Goal: Task Accomplishment & Management: Manage account settings

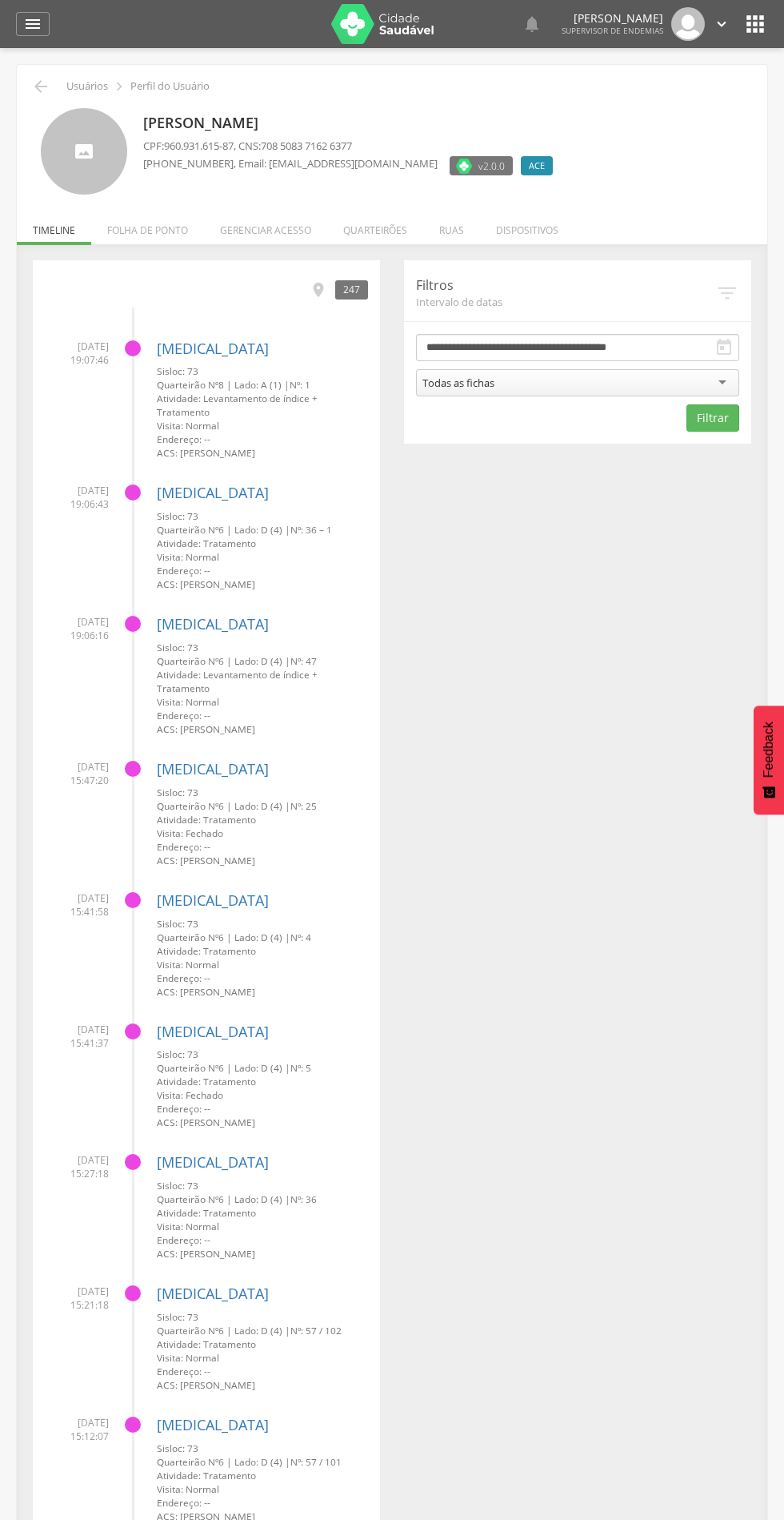
scroll to position [1, 0]
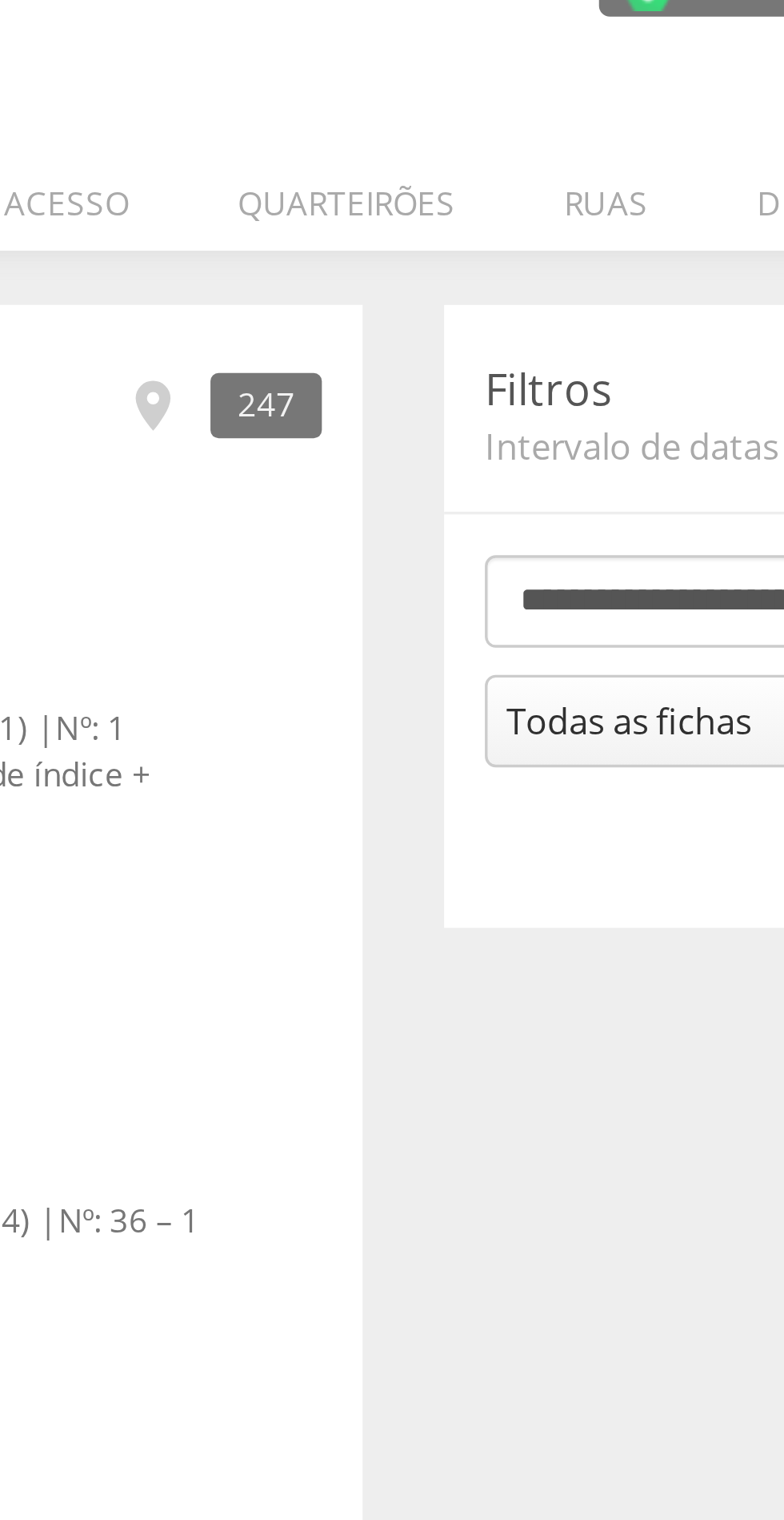
click at [381, 228] on li "Quarteirões" at bounding box center [375, 226] width 96 height 38
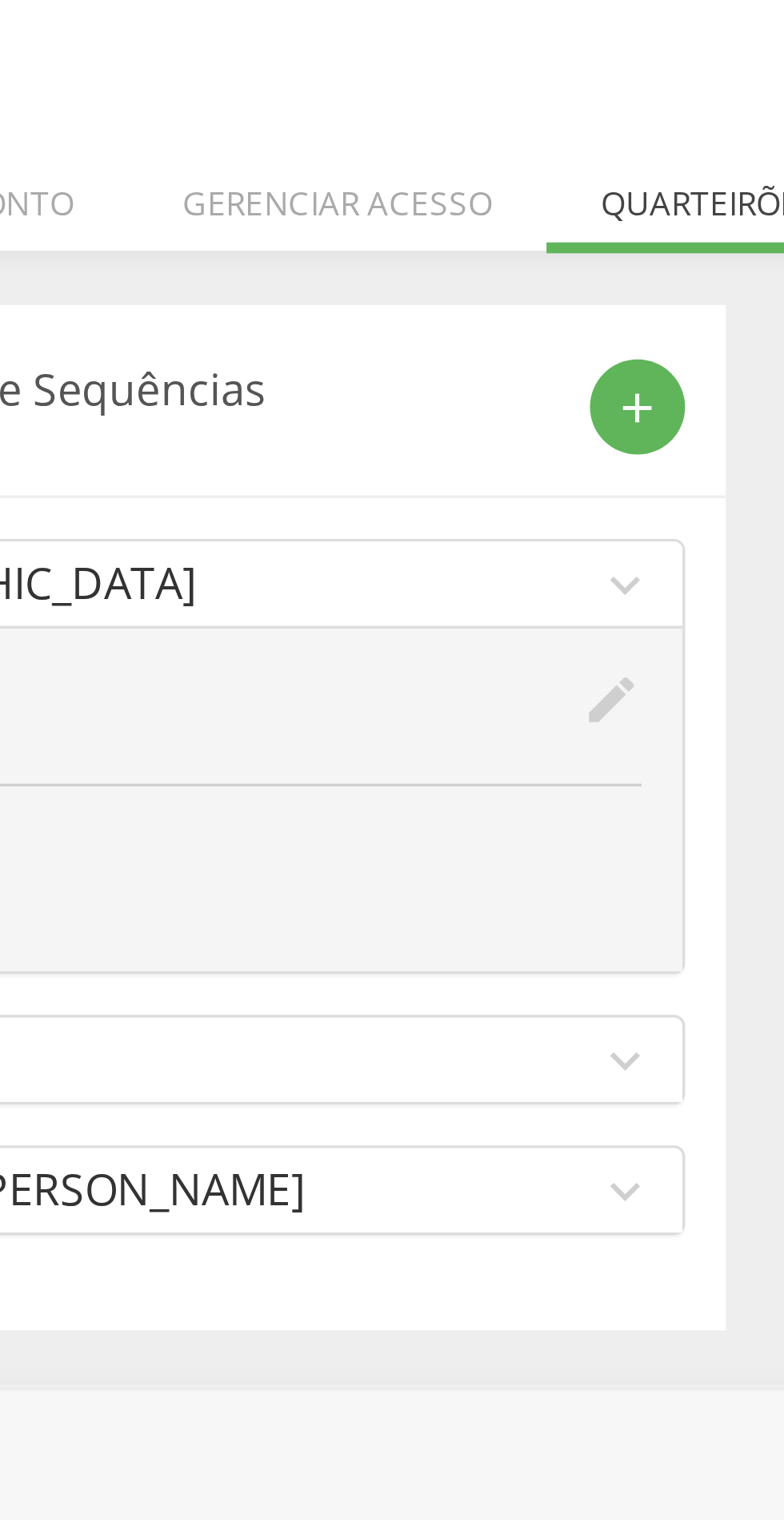
click at [356, 288] on icon "add" at bounding box center [354, 290] width 15 height 15
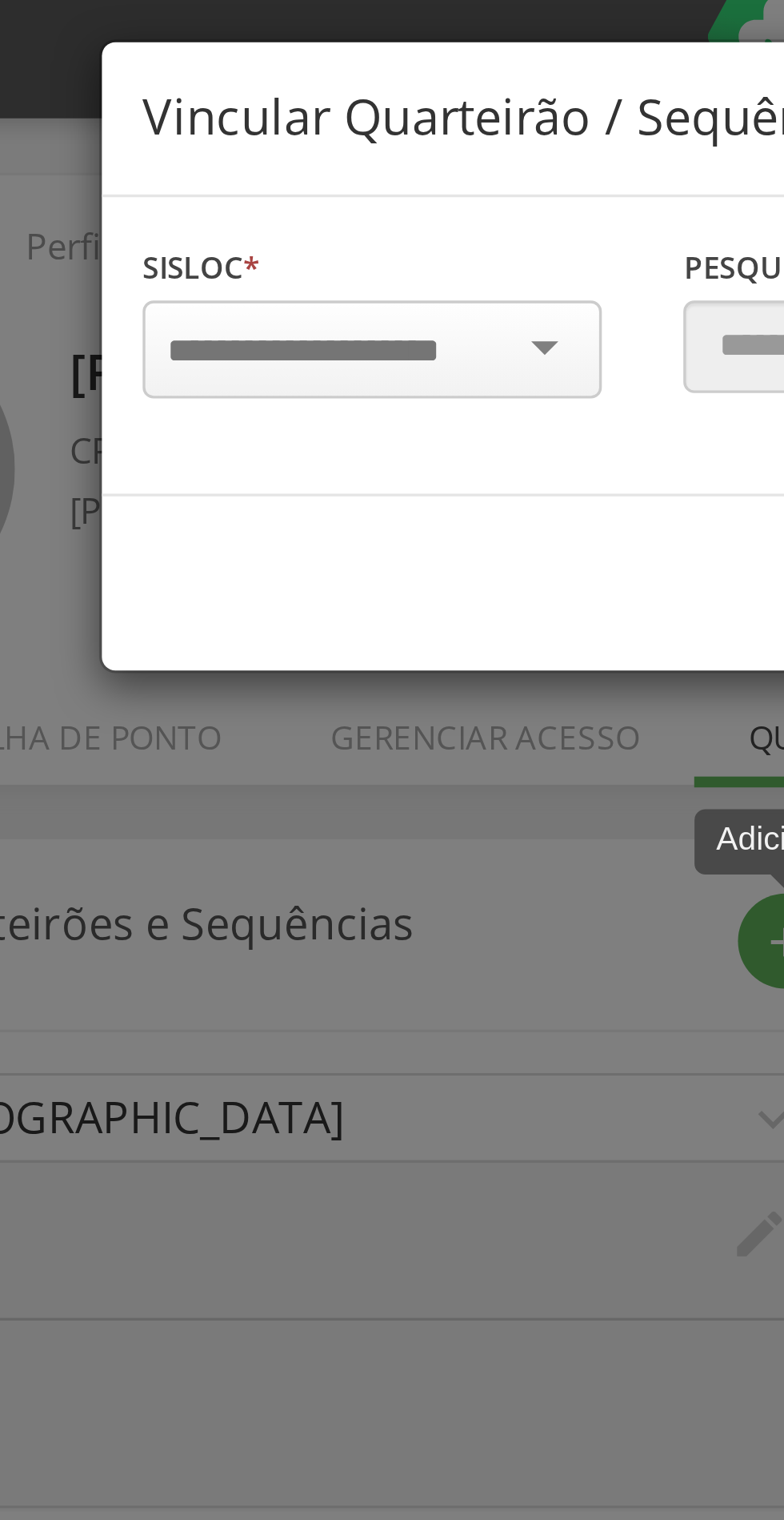
click at [236, 119] on input "select-one" at bounding box center [222, 116] width 101 height 15
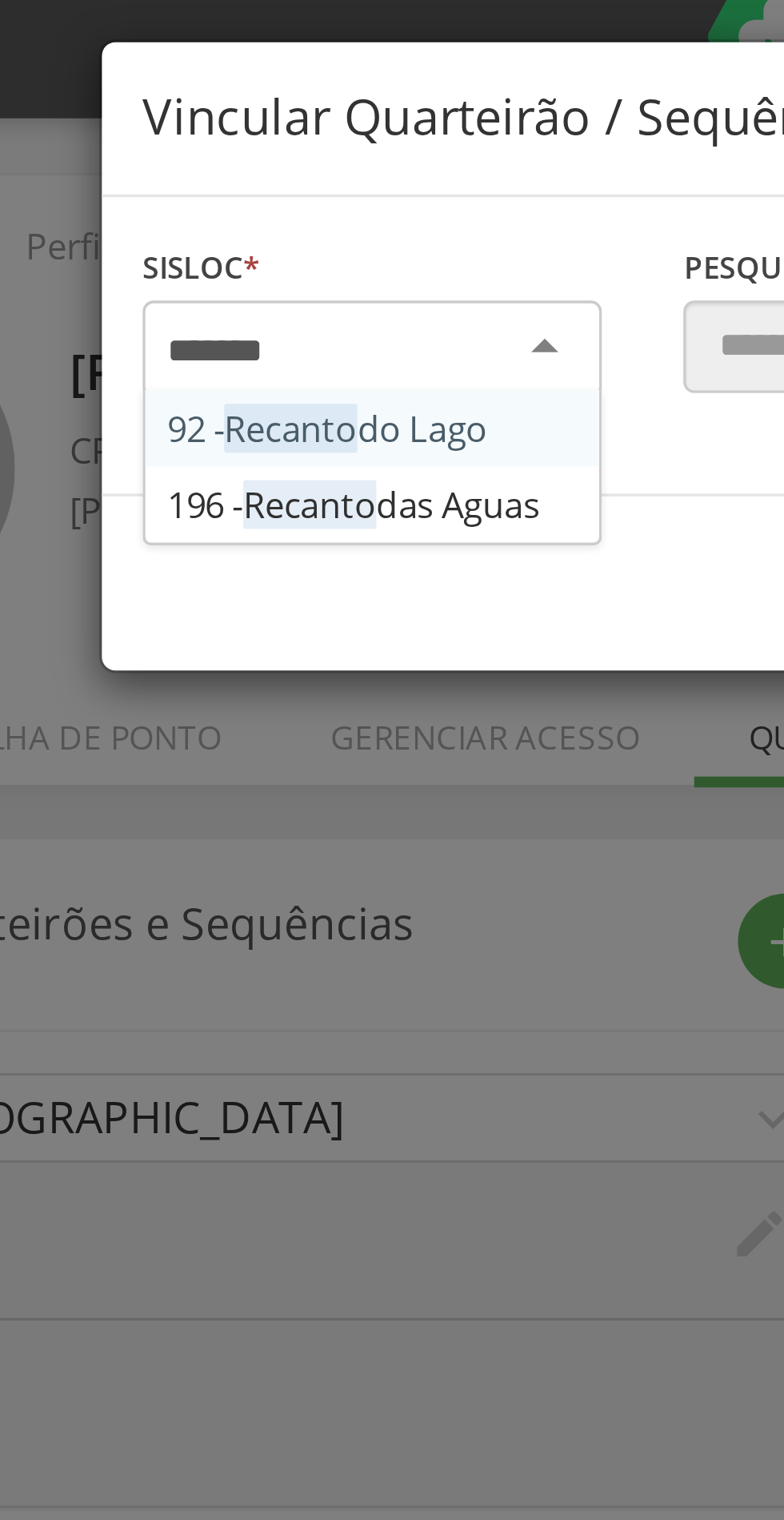
scroll to position [0, 0]
type input "*******"
click at [266, 159] on div "Sisloc * 92 - Recanto do Lago 196 - Recanto das Aguas [GEOGRAPHIC_DATA] a local…" at bounding box center [392, 114] width 479 height 88
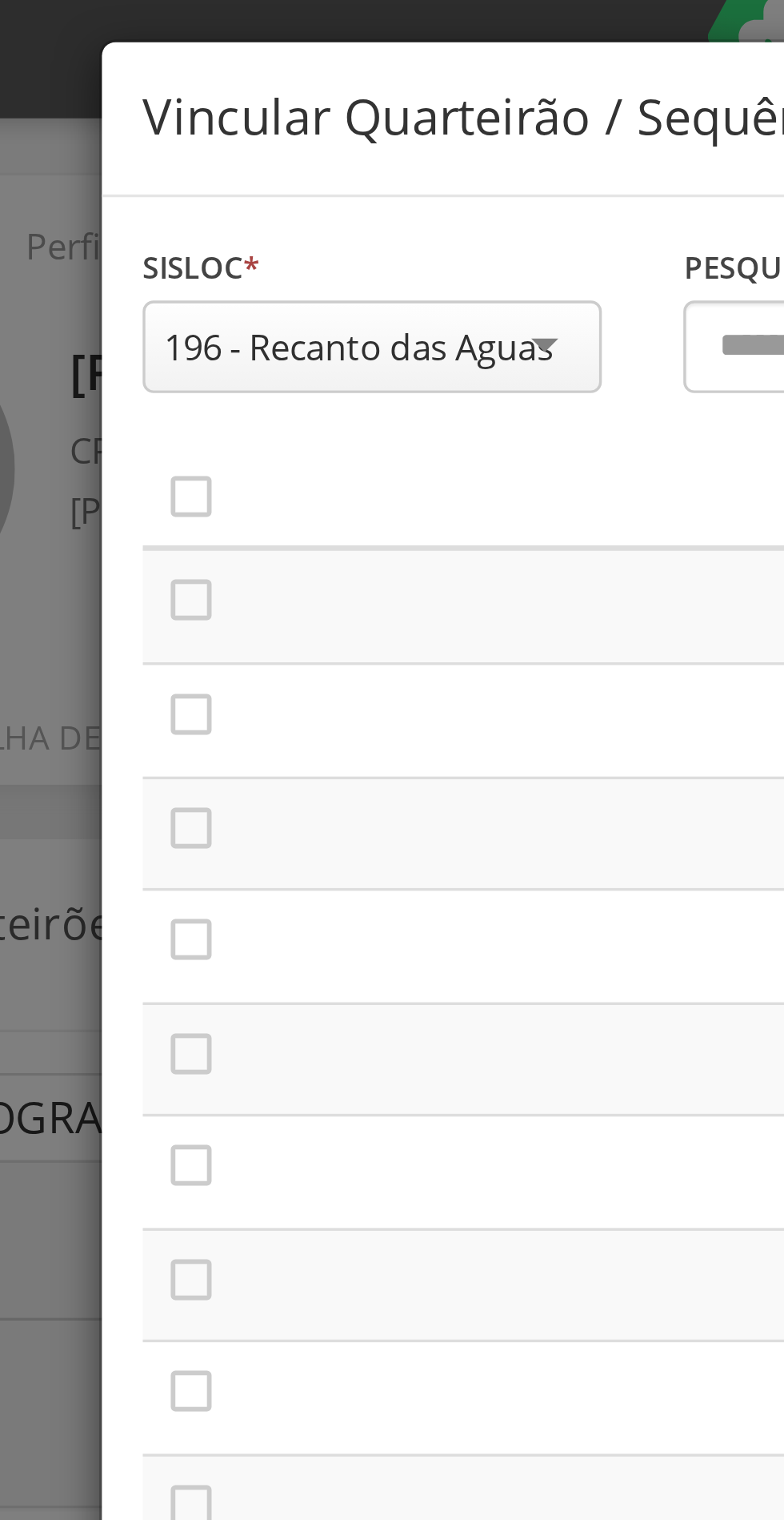
click at [182, 161] on icon "" at bounding box center [179, 159] width 16 height 16
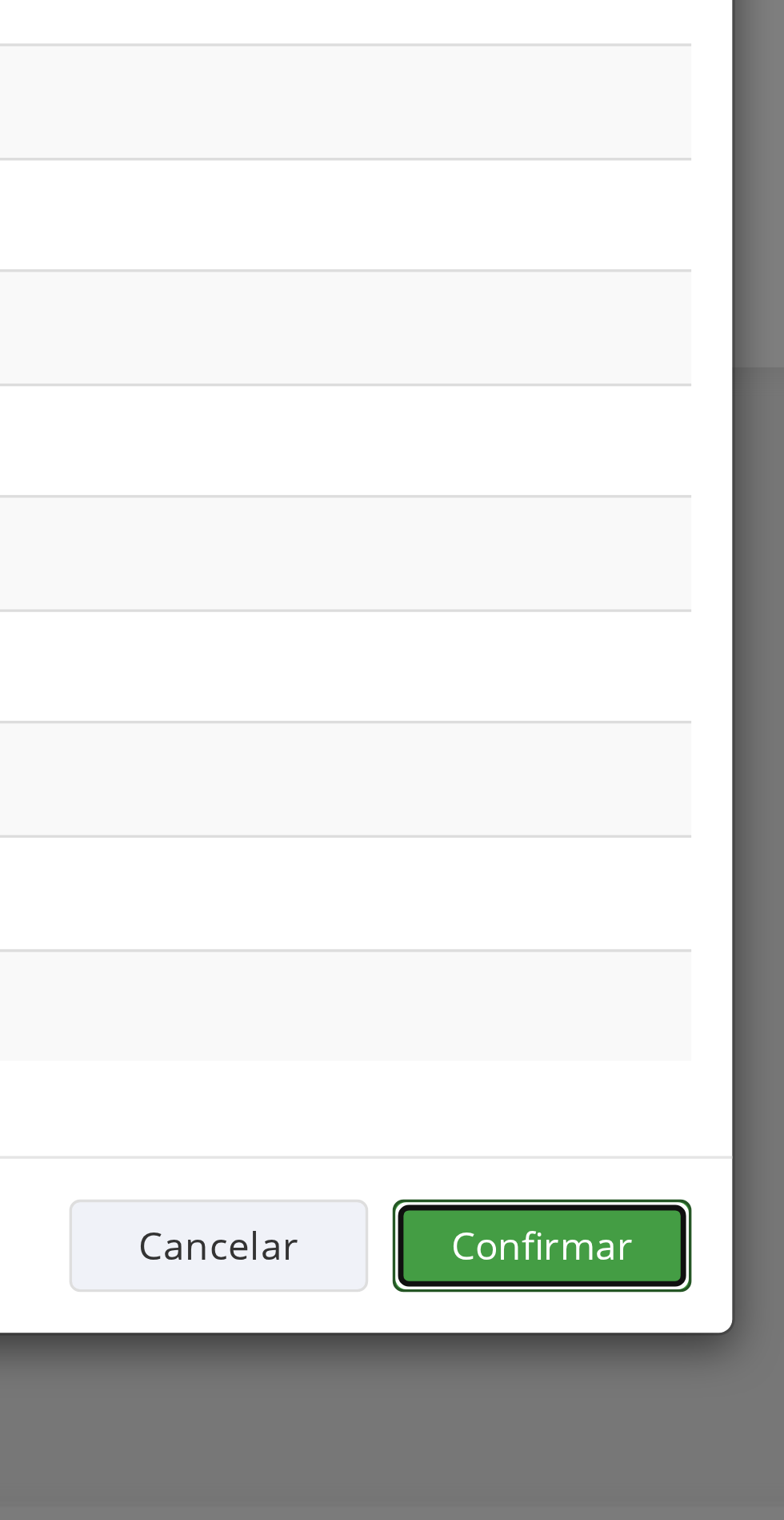
click at [589, 500] on button "Confirmar" at bounding box center [575, 503] width 88 height 27
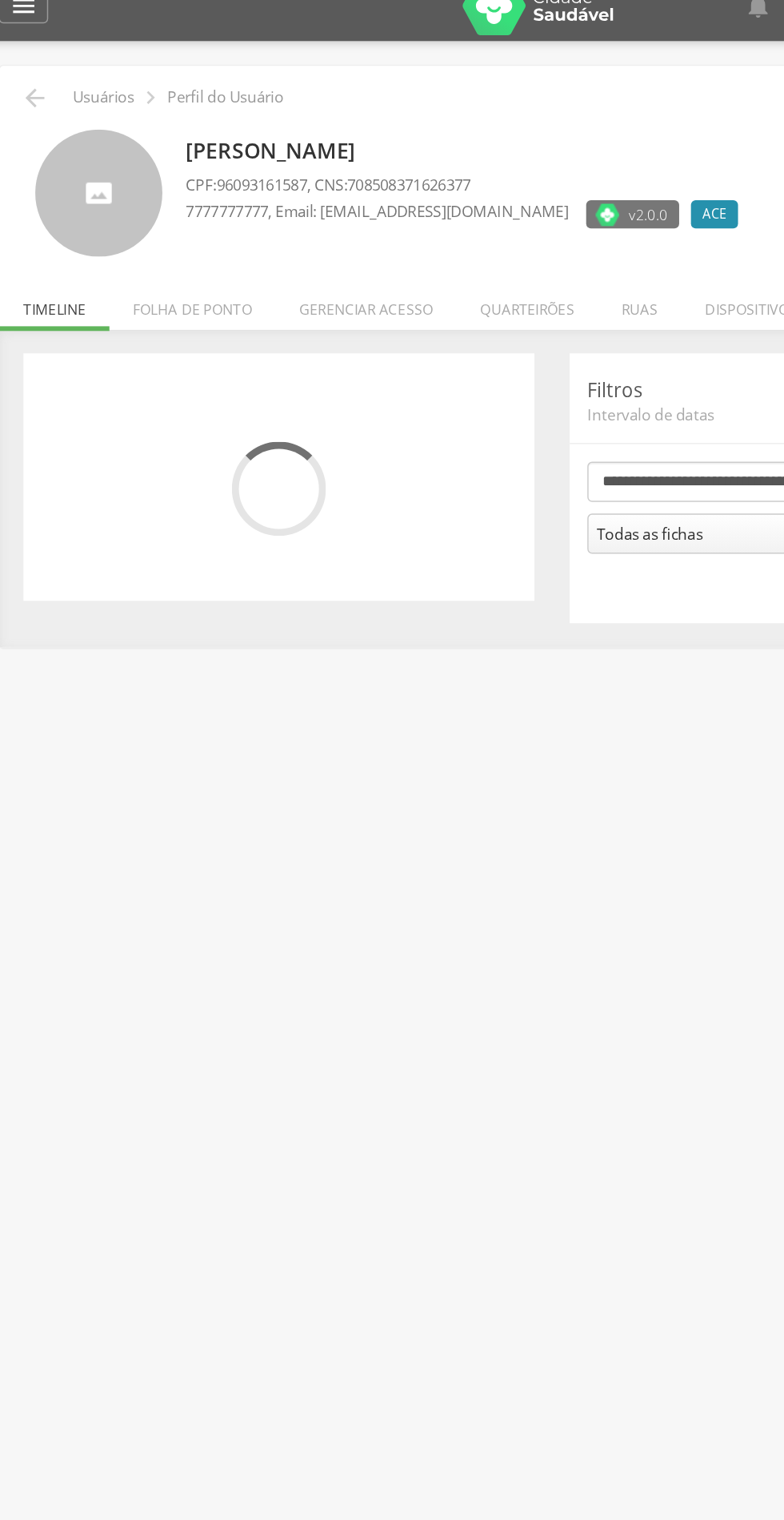
click at [392, 229] on li "Quarteirões" at bounding box center [375, 227] width 96 height 38
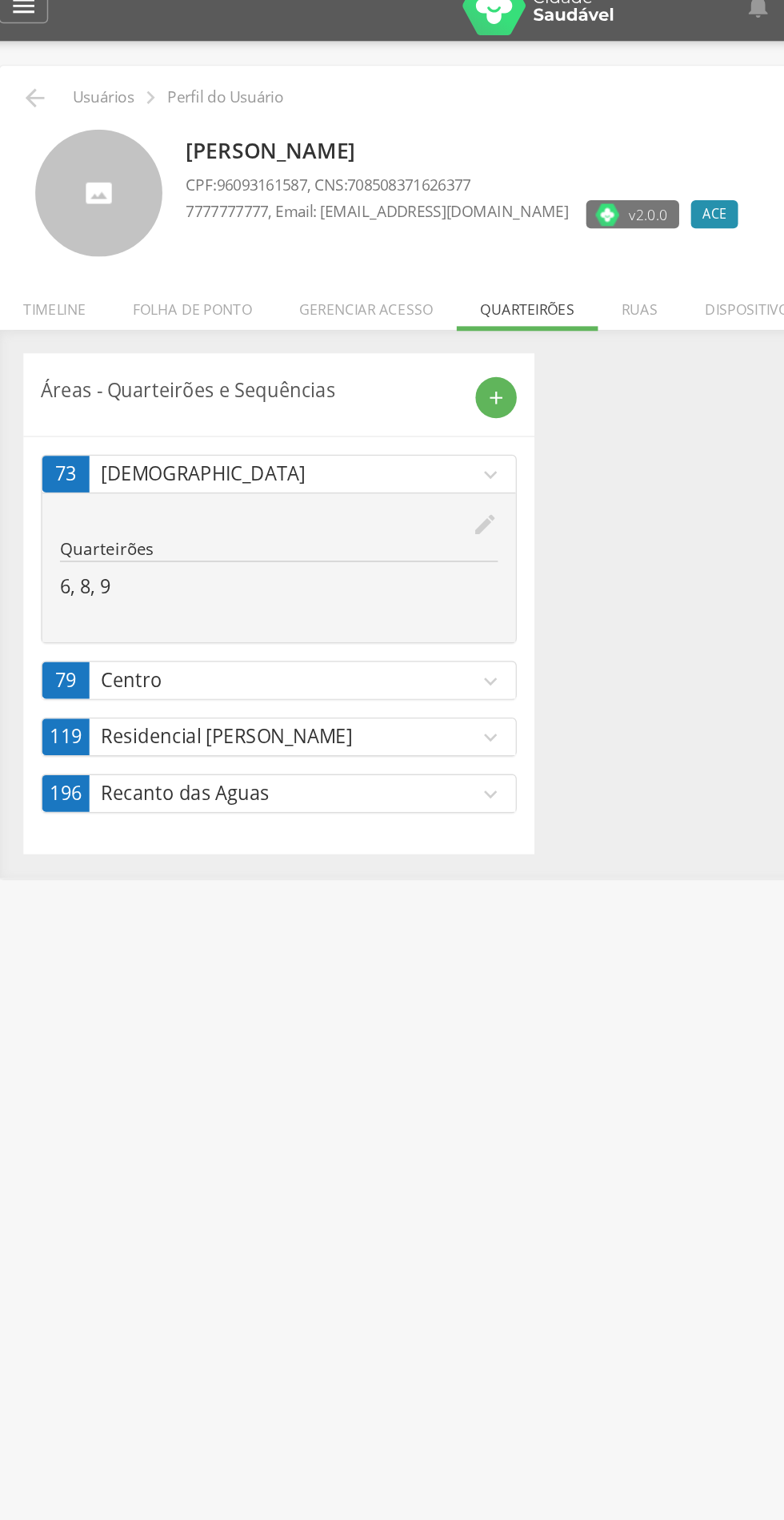
click at [198, 562] on p "Recanto das Aguas" at bounding box center [213, 560] width 256 height 18
